Goal: Consume media (video, audio): Consume media (video, audio)

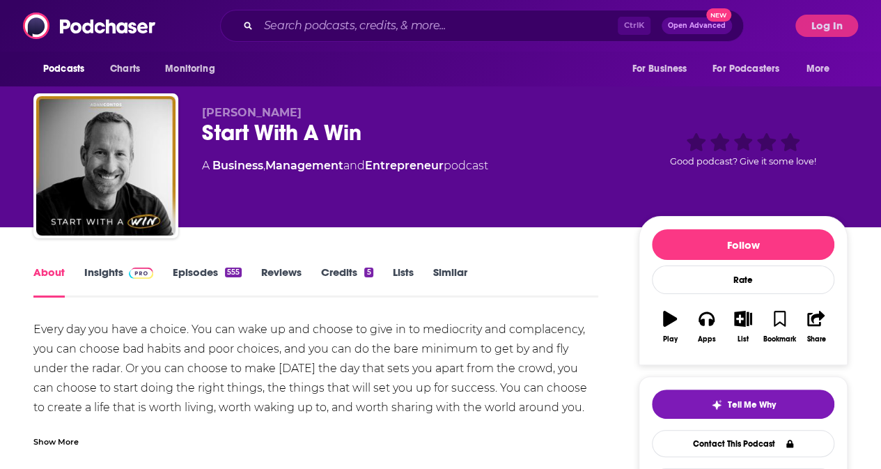
scroll to position [13, 0]
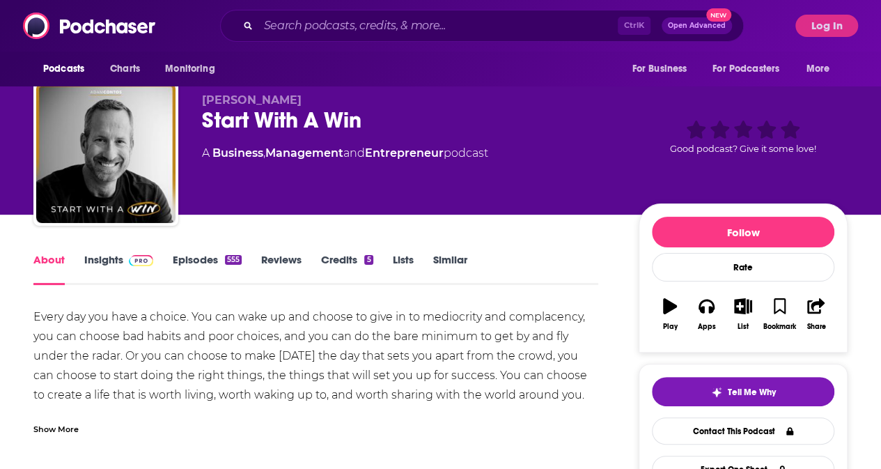
click at [214, 269] on link "Episodes 555" at bounding box center [207, 269] width 69 height 32
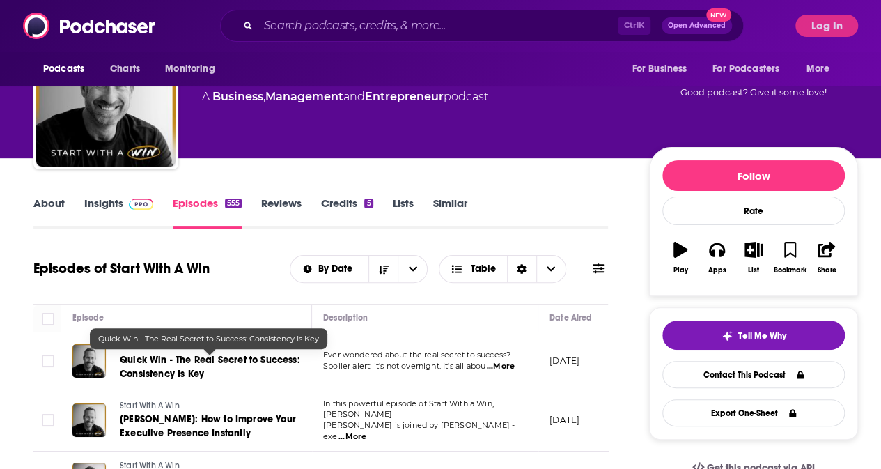
scroll to position [70, 0]
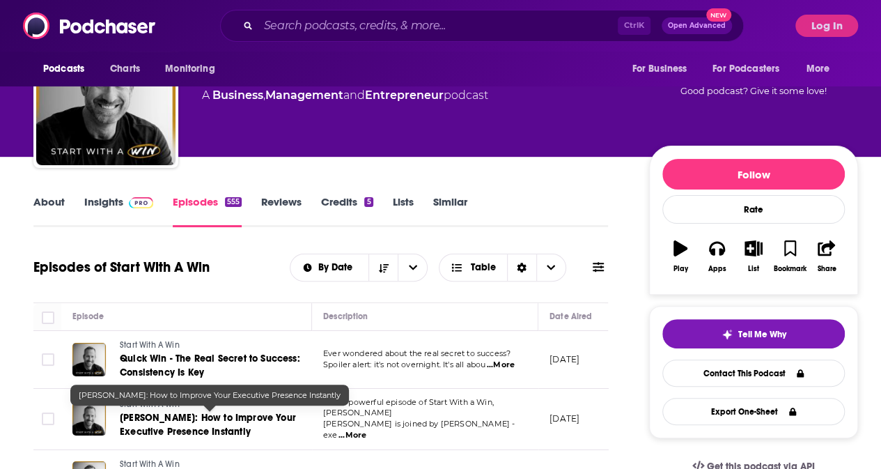
click at [239, 415] on span "[PERSON_NAME]: How to Improve Your Executive Presence Instantly" at bounding box center [208, 424] width 176 height 26
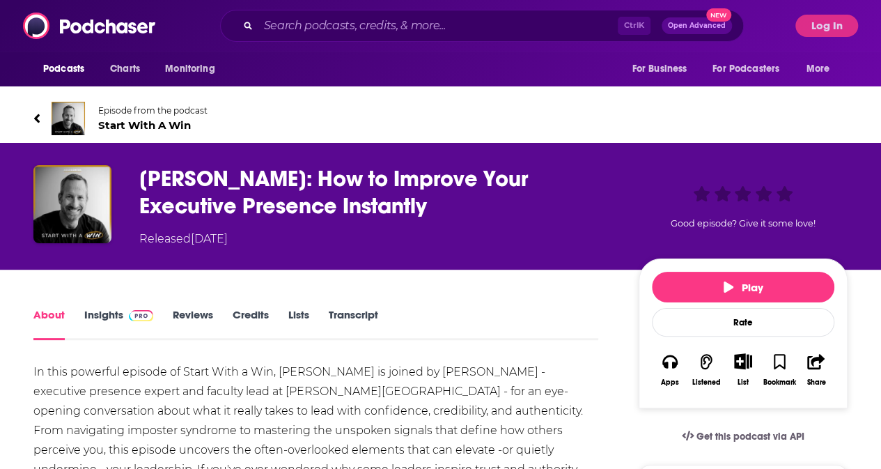
scroll to position [91, 0]
